Goal: Navigation & Orientation: Understand site structure

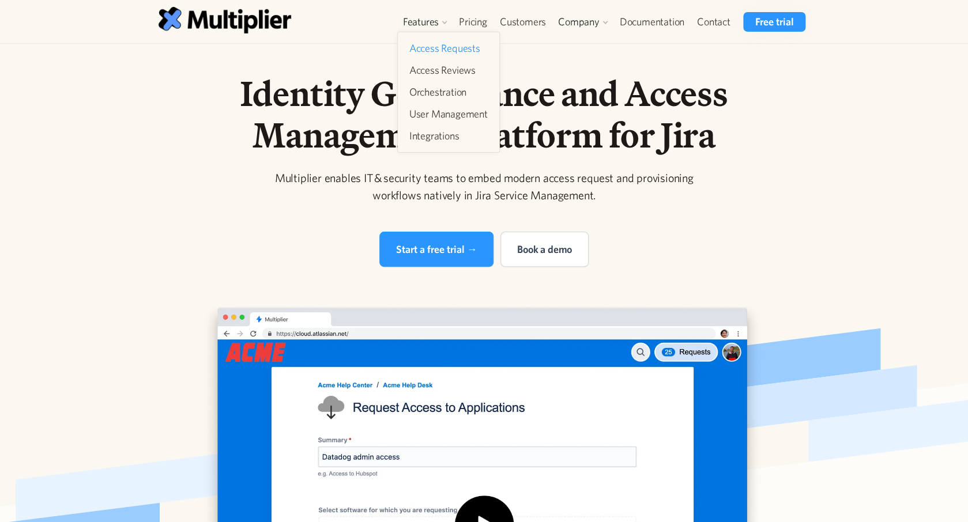
click at [438, 46] on link "Access Requests" at bounding box center [449, 48] width 88 height 21
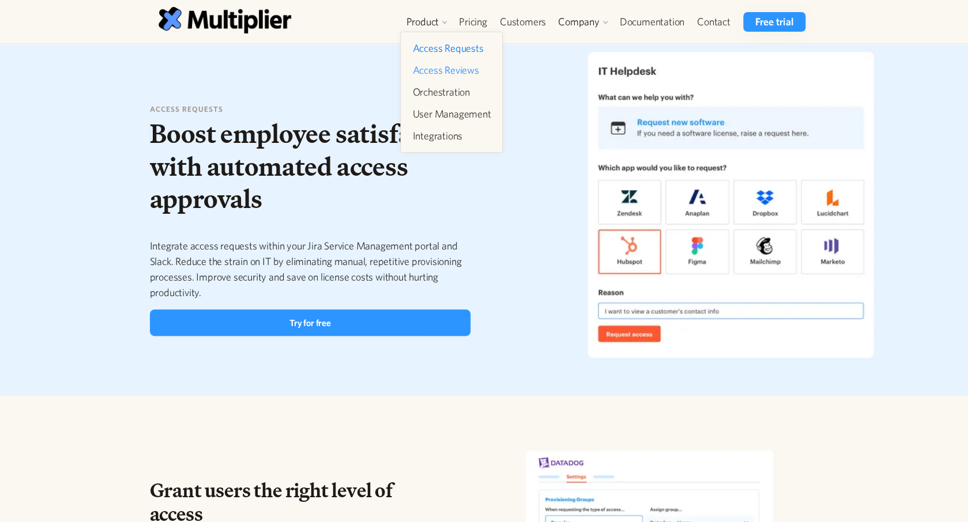
click at [435, 65] on link "Access Reviews" at bounding box center [452, 70] width 88 height 21
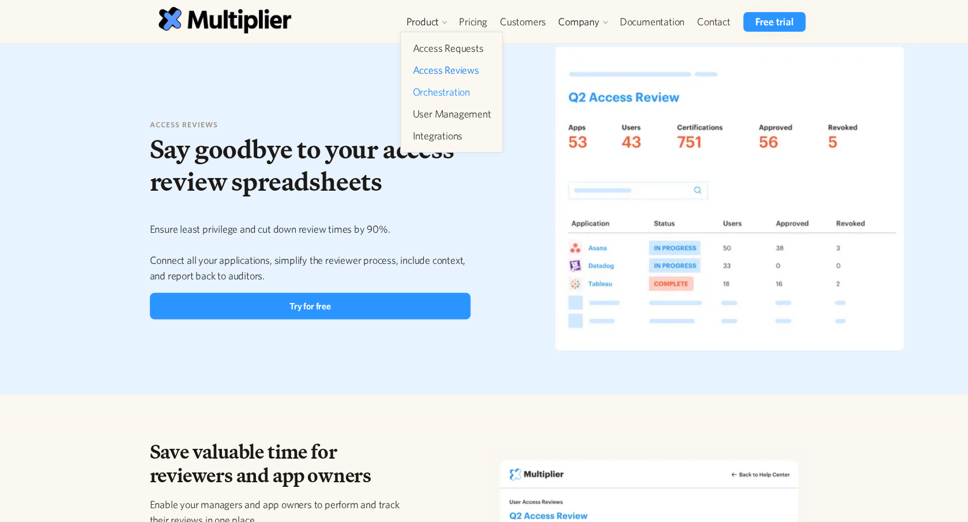
click at [437, 94] on link "Orchestration" at bounding box center [452, 92] width 88 height 21
click at [300, 227] on p "Ensure least privilege and cut down review times by 90%. Connect all your appli…" at bounding box center [310, 252] width 321 height 62
